Goal: Find specific page/section: Find specific page/section

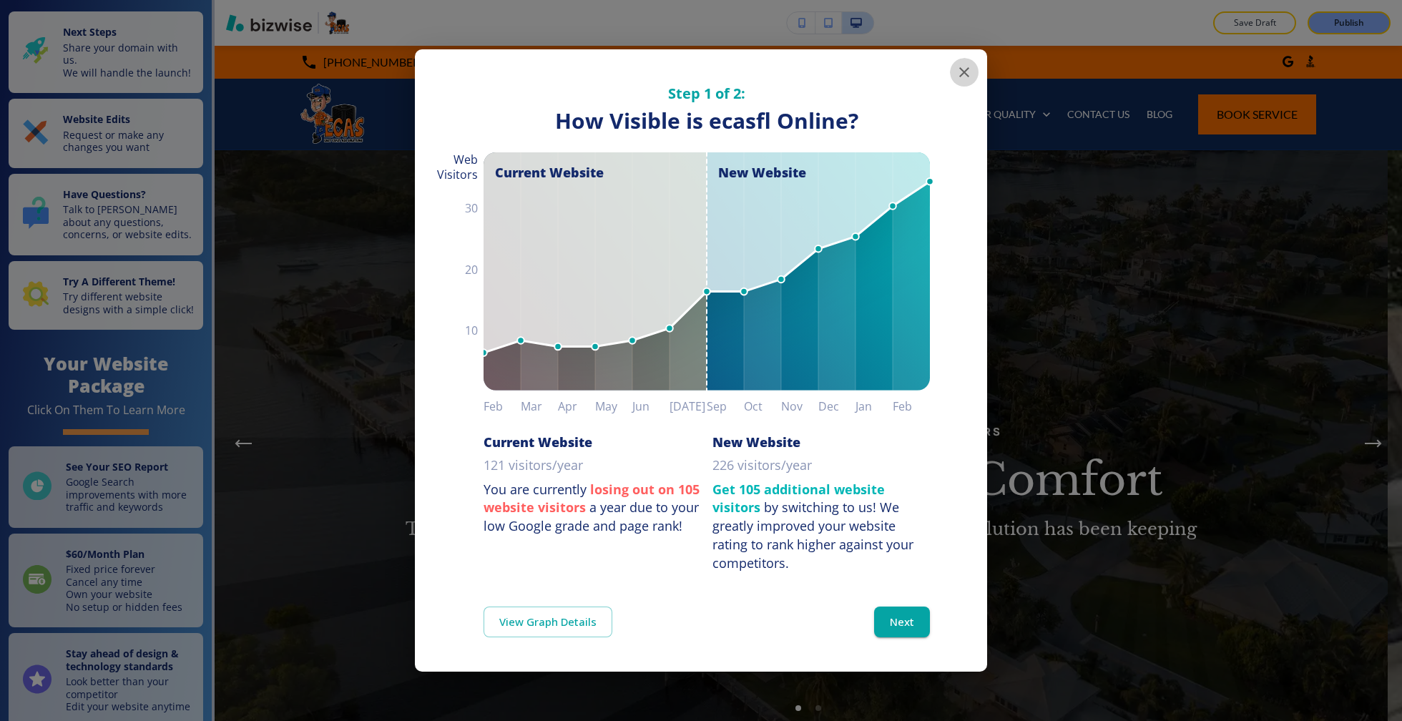
click at [960, 71] on icon "button" at bounding box center [964, 72] width 17 height 17
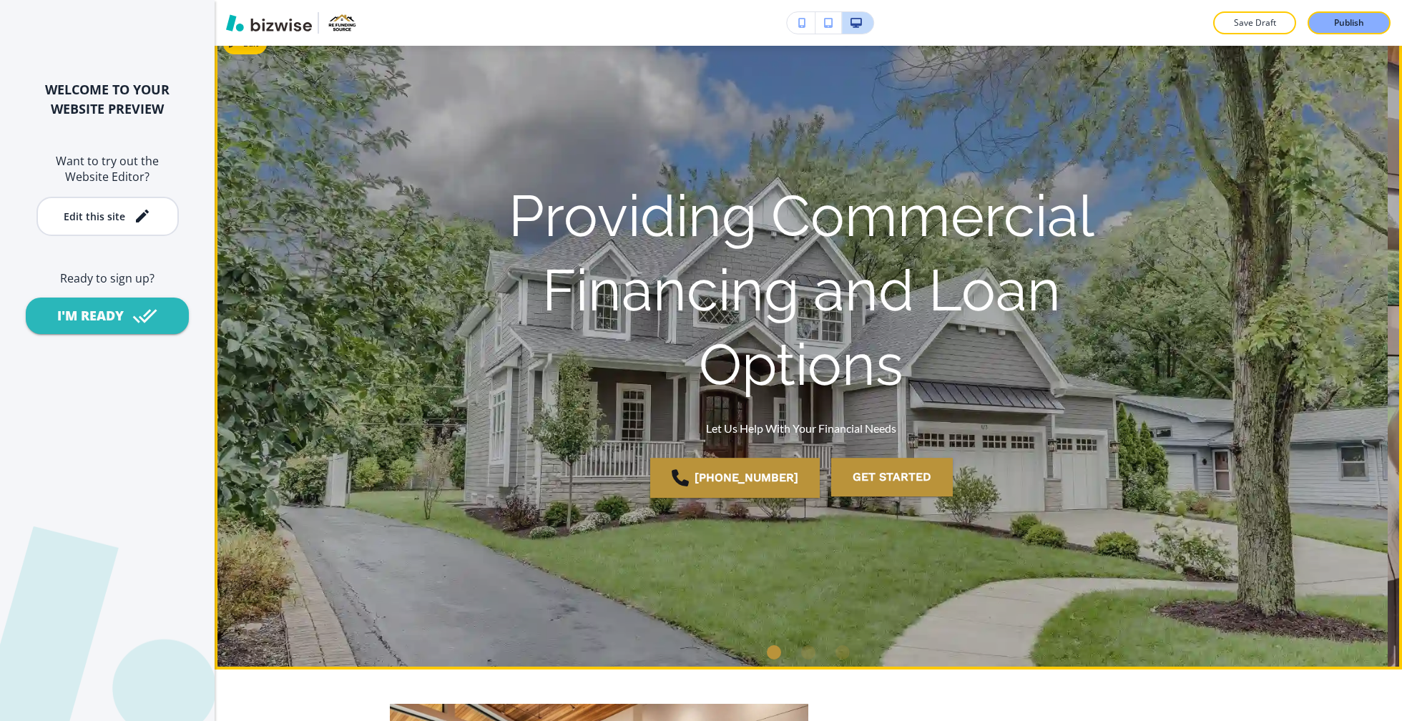
scroll to position [1036, 0]
